Goal: Information Seeking & Learning: Learn about a topic

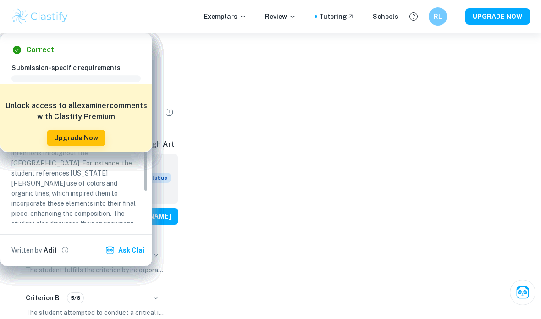
scroll to position [37, 0]
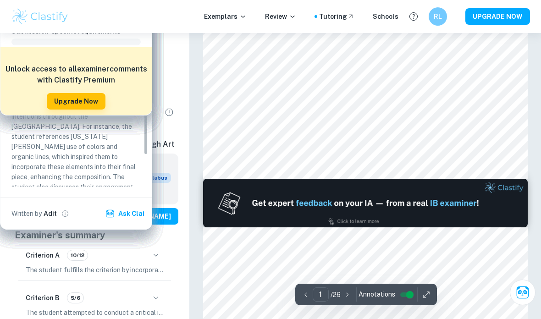
click at [56, 197] on button "Breakdown" at bounding box center [54, 190] width 50 height 14
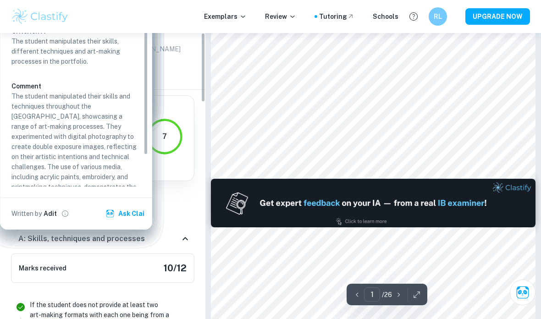
scroll to position [0, 0]
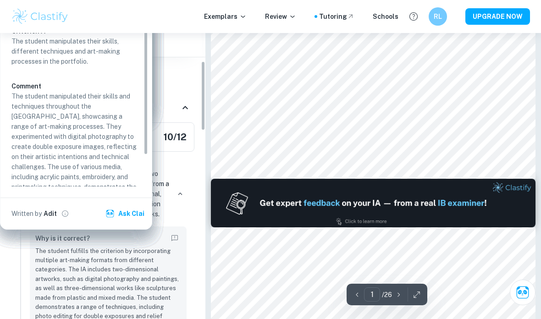
click at [50, 109] on h6 "A: Skills, techniques and processes" at bounding box center [81, 107] width 126 height 11
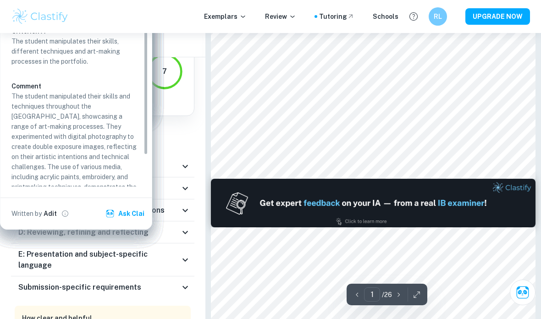
scroll to position [30, 0]
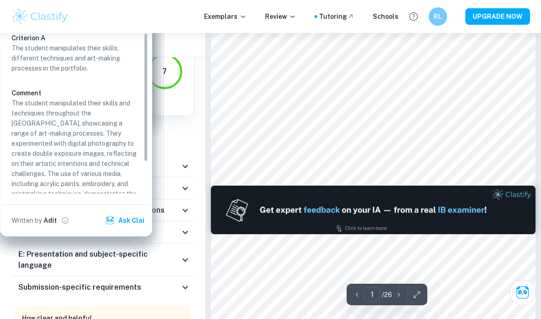
click at [61, 194] on div "B: Critical investigation" at bounding box center [102, 188] width 183 height 22
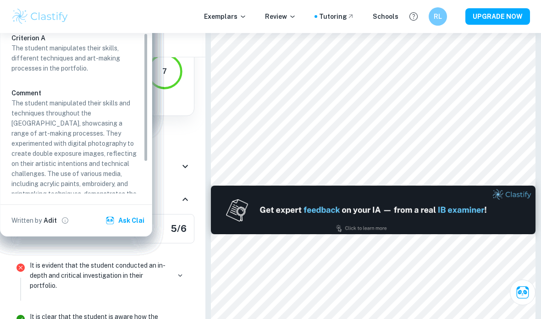
click at [58, 202] on h6 "B: Critical investigation" at bounding box center [59, 199] width 82 height 11
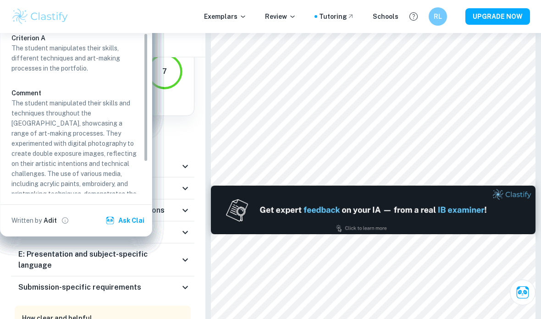
click at [46, 170] on h6 "A: Skills, techniques and processes" at bounding box center [81, 166] width 126 height 11
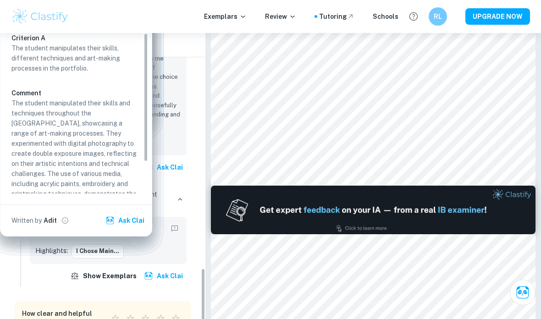
scroll to position [1093, 0]
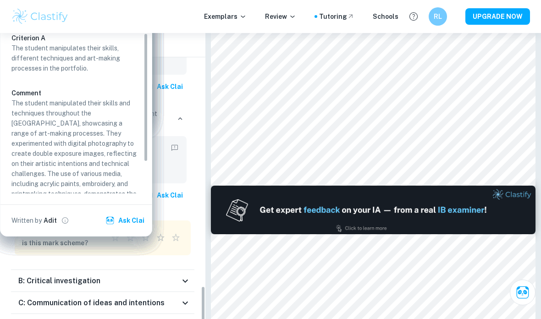
click at [54, 275] on h6 "B: Critical investigation" at bounding box center [59, 280] width 82 height 11
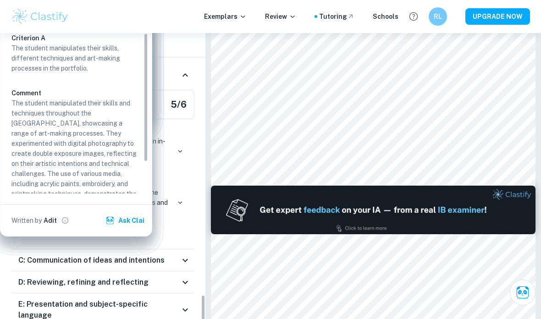
scroll to position [1380, 0]
click at [40, 188] on p "It is clear that the student is aware how the investigation impacted their own …" at bounding box center [100, 203] width 140 height 30
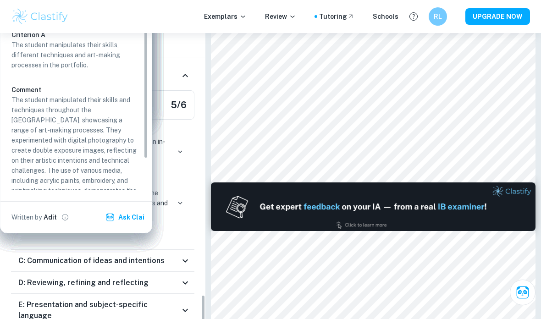
click at [77, 255] on h6 "C: Communication of ideas and intentions" at bounding box center [91, 260] width 146 height 11
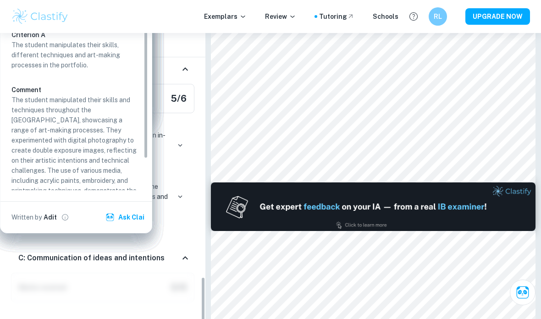
click at [64, 252] on h6 "C: Communication of ideas and intentions" at bounding box center [91, 257] width 146 height 11
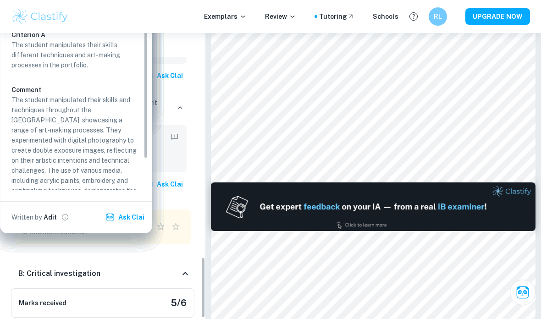
click at [47, 268] on h6 "B: Critical investigation" at bounding box center [59, 273] width 82 height 11
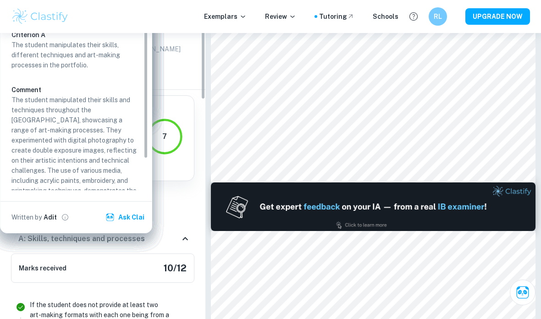
scroll to position [7, 0]
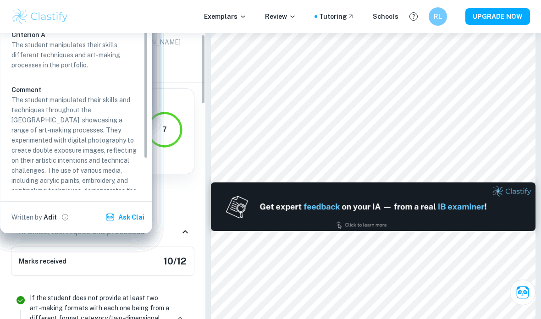
click at [65, 225] on div "A: Skills, techniques and processes" at bounding box center [102, 231] width 183 height 29
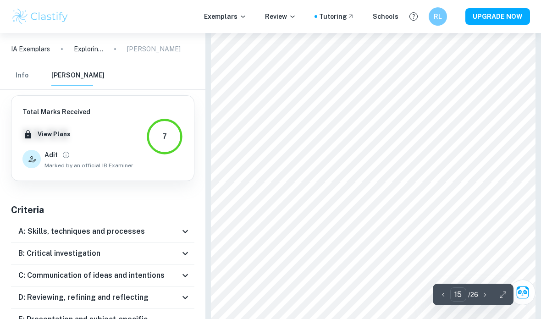
scroll to position [2757, 0]
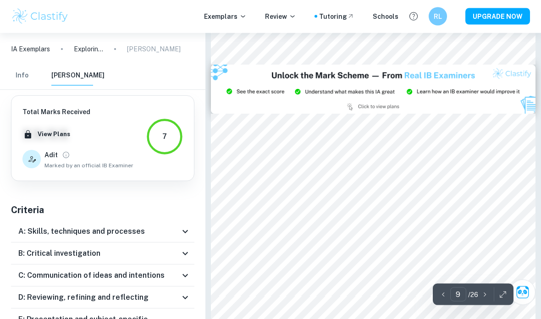
type input "8"
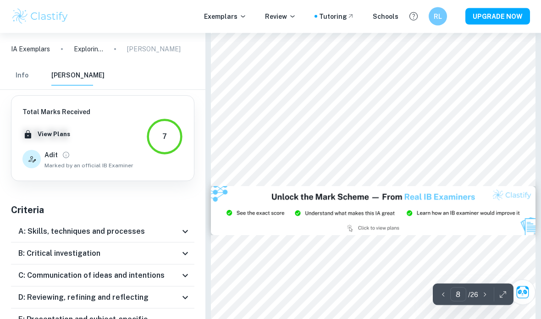
scroll to position [1403, 0]
